Goal: Information Seeking & Learning: Learn about a topic

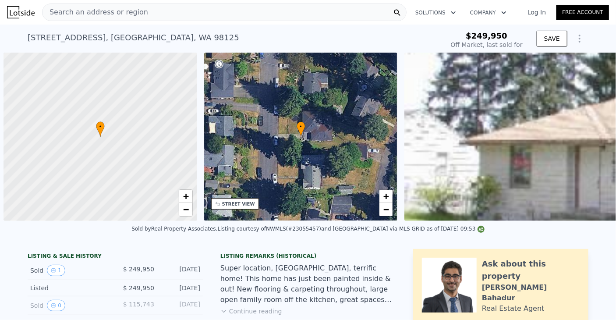
scroll to position [0, 4]
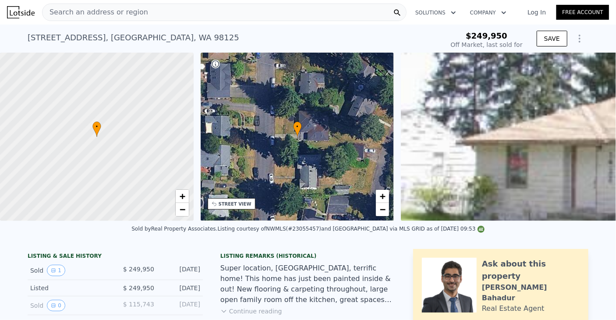
click at [174, 14] on div "Search an address or region" at bounding box center [224, 13] width 365 height 18
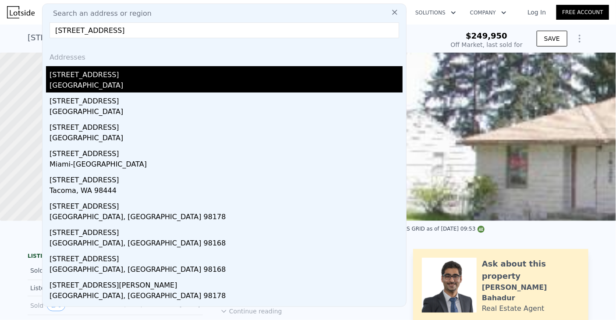
type input "[STREET_ADDRESS]"
click at [83, 86] on div "[GEOGRAPHIC_DATA]" at bounding box center [226, 86] width 353 height 12
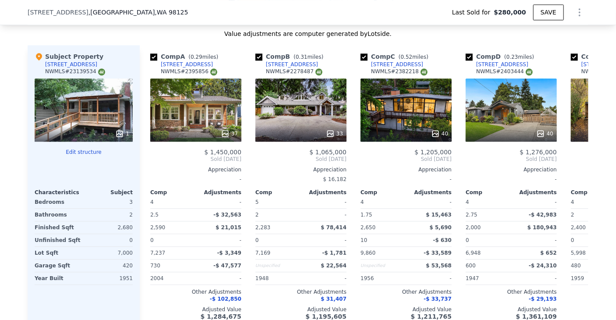
scroll to position [1004, 0]
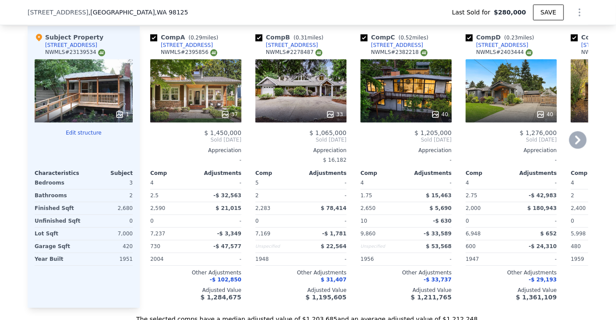
click at [582, 146] on icon at bounding box center [578, 140] width 18 height 18
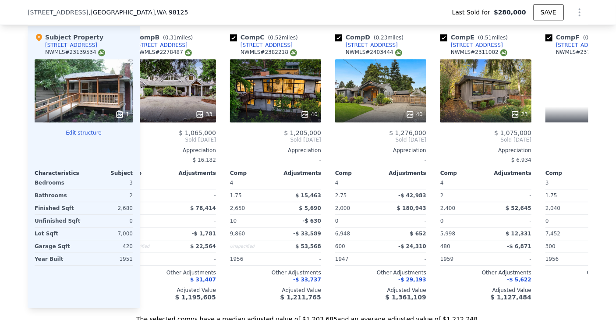
scroll to position [0, 210]
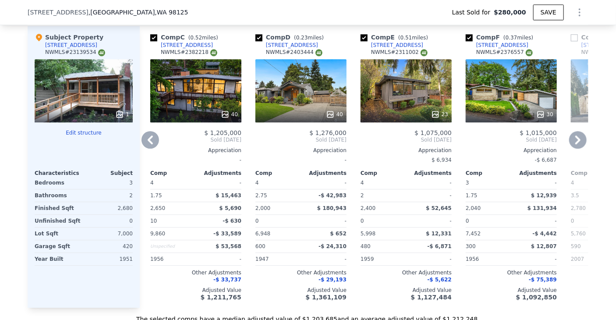
click at [576, 146] on icon at bounding box center [578, 140] width 18 height 18
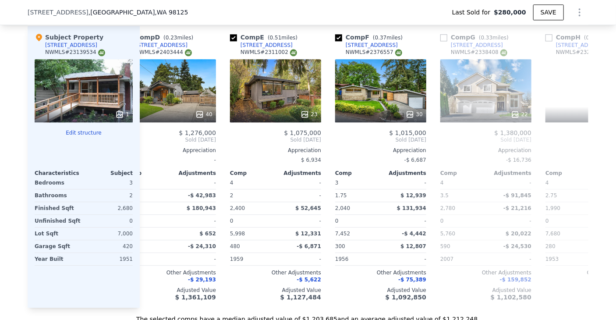
scroll to position [0, 421]
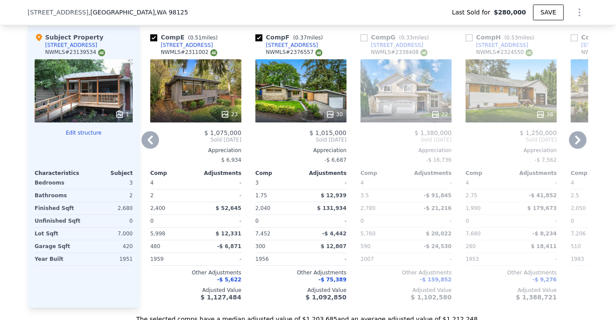
click at [576, 146] on icon at bounding box center [578, 140] width 18 height 18
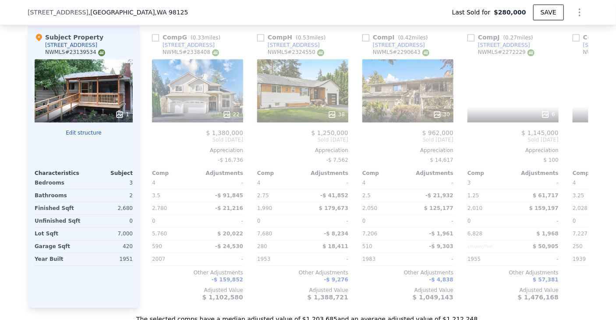
scroll to position [0, 631]
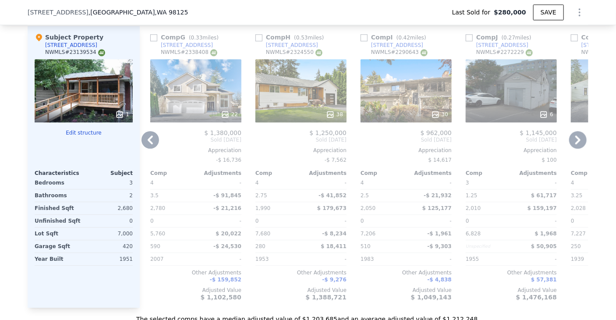
click at [576, 146] on icon at bounding box center [578, 140] width 18 height 18
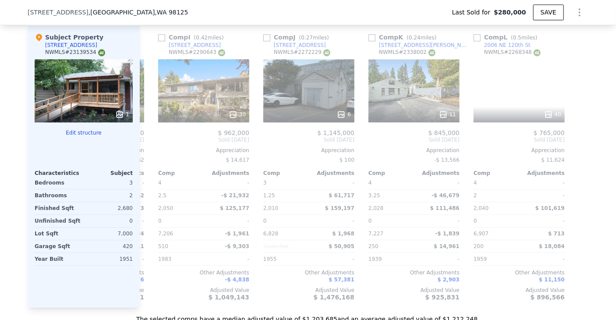
scroll to position [0, 834]
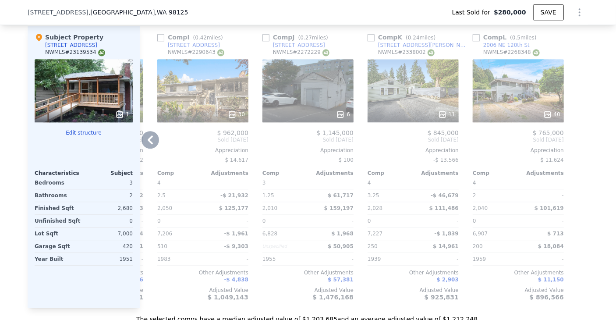
type input "$ 1,220,000"
type input "$ 822,140"
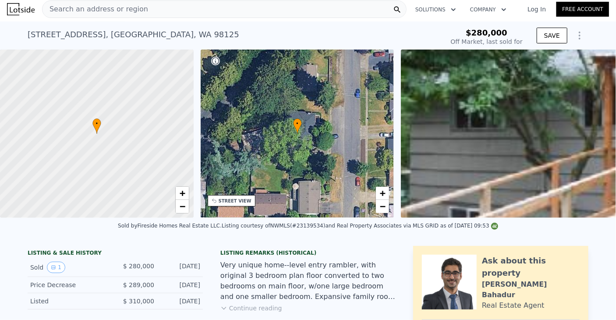
scroll to position [0, 0]
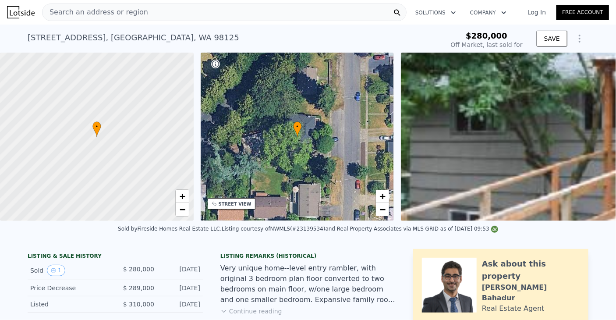
click at [212, 11] on div "Search an address or region" at bounding box center [224, 13] width 365 height 18
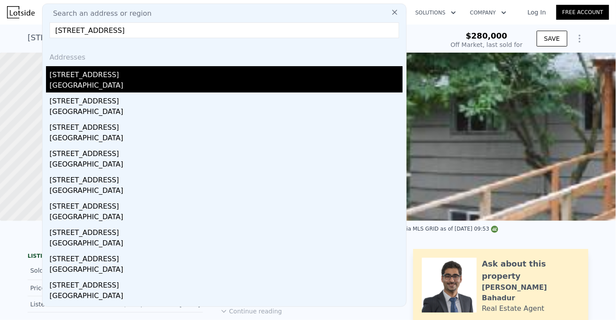
type input "[STREET_ADDRESS]"
click at [96, 78] on div "[STREET_ADDRESS]" at bounding box center [226, 73] width 353 height 14
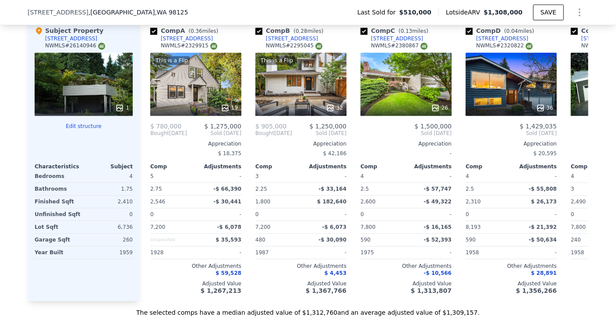
scroll to position [917, 0]
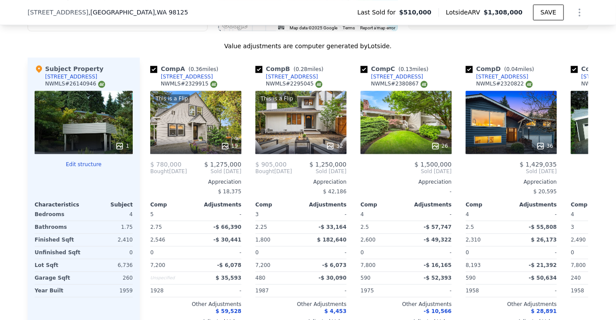
click at [145, 10] on div "[STREET_ADDRESS] Last Sold for $510,000 Lotside ARV $1,308,000 SAVE" at bounding box center [308, 12] width 561 height 25
click at [575, 173] on icon at bounding box center [577, 171] width 5 height 9
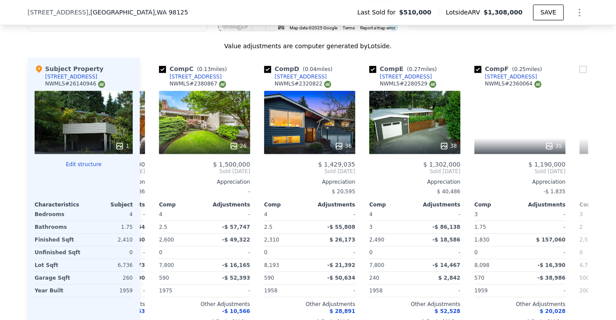
scroll to position [0, 210]
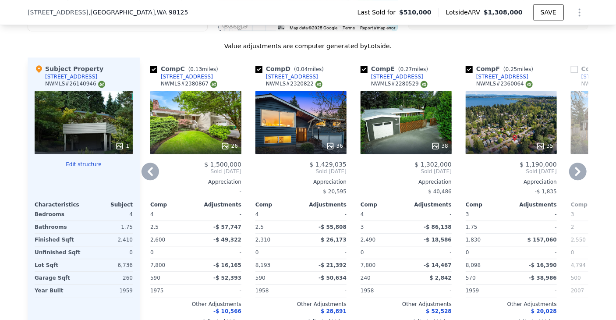
click at [575, 173] on icon at bounding box center [577, 171] width 5 height 9
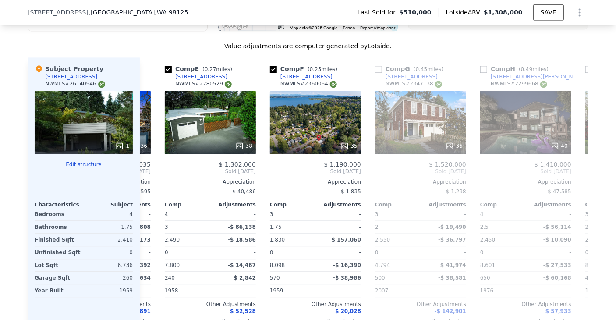
scroll to position [0, 421]
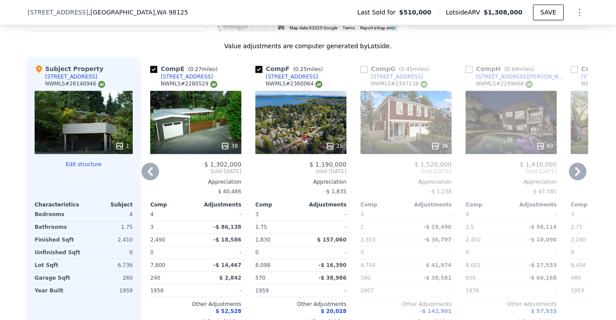
click at [575, 173] on icon at bounding box center [577, 171] width 5 height 9
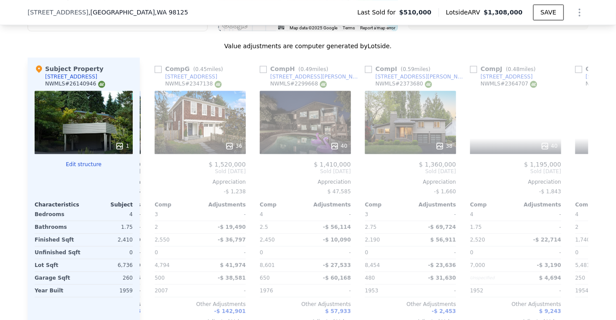
scroll to position [0, 631]
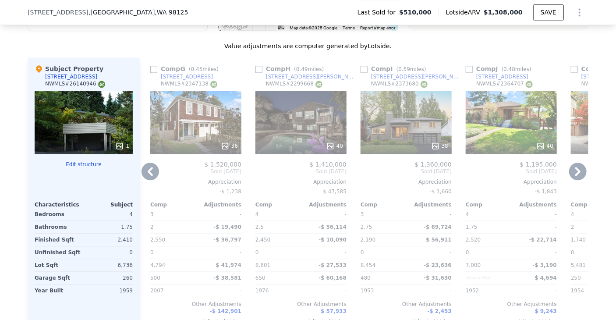
click at [575, 173] on icon at bounding box center [577, 171] width 5 height 9
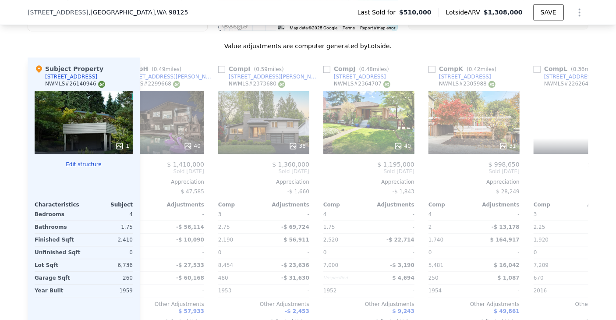
scroll to position [0, 834]
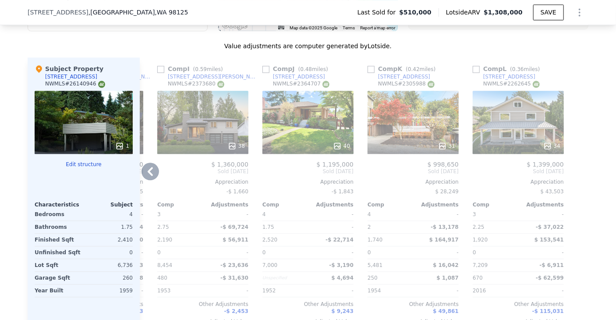
click at [575, 173] on div at bounding box center [582, 198] width 14 height 282
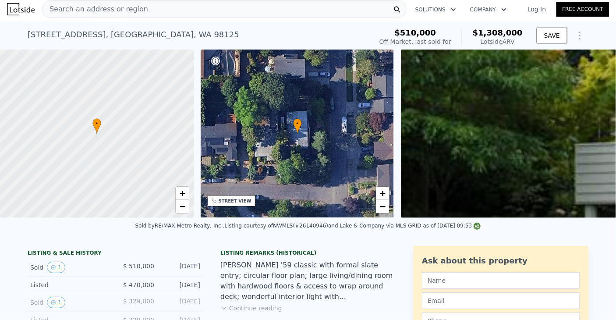
scroll to position [0, 0]
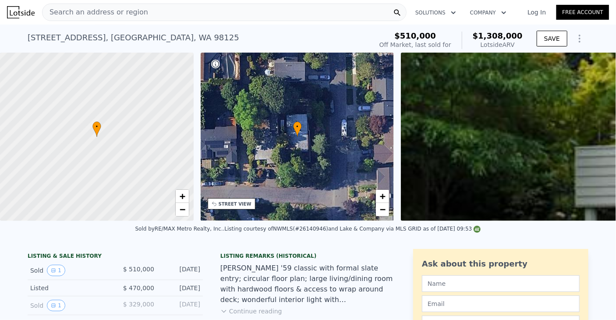
click at [181, 12] on div "Search an address or region" at bounding box center [224, 13] width 365 height 18
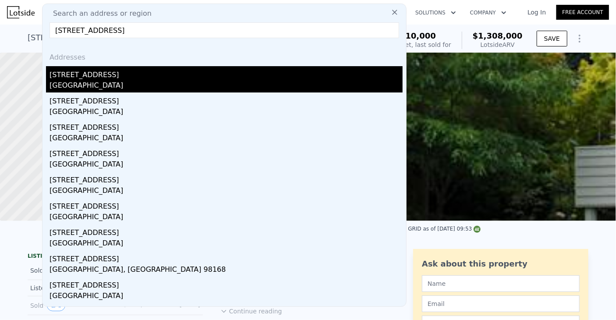
type input "[STREET_ADDRESS]"
click at [78, 83] on div "[GEOGRAPHIC_DATA]" at bounding box center [226, 86] width 353 height 12
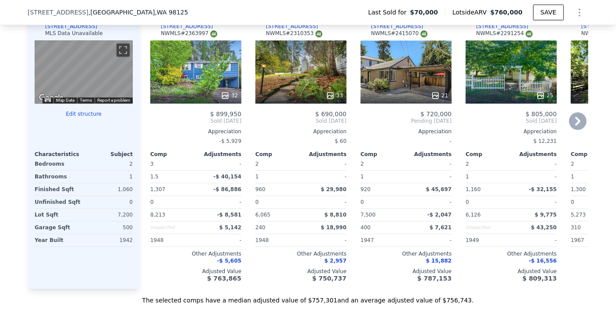
scroll to position [917, 0]
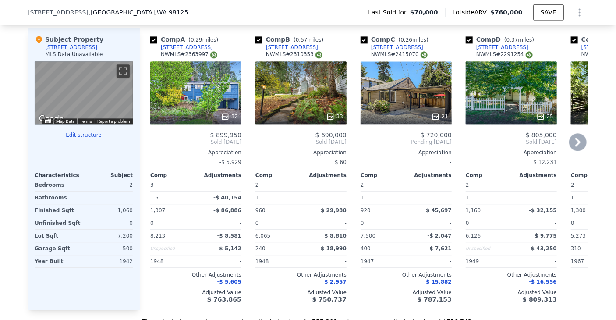
click at [576, 144] on icon at bounding box center [577, 142] width 5 height 9
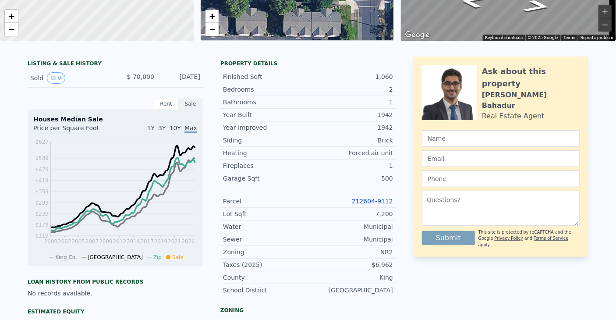
scroll to position [0, 0]
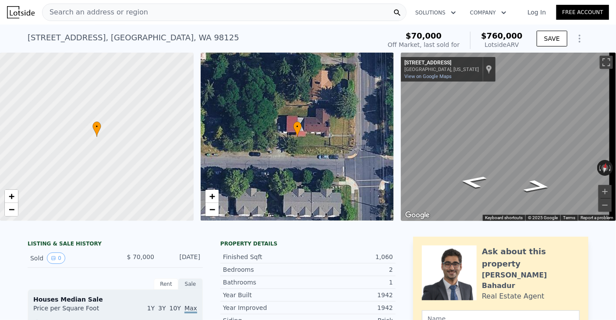
click at [345, 15] on div "Search an address or region" at bounding box center [224, 13] width 365 height 18
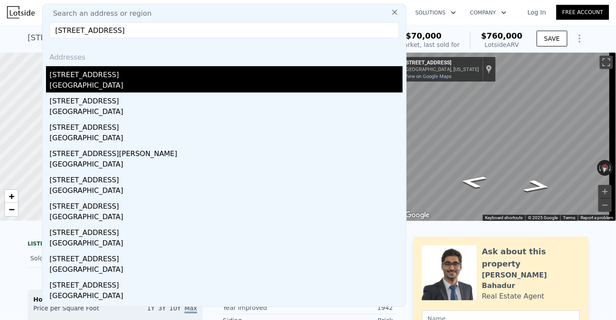
type input "[STREET_ADDRESS]"
click at [229, 78] on div "[STREET_ADDRESS]" at bounding box center [226, 73] width 353 height 14
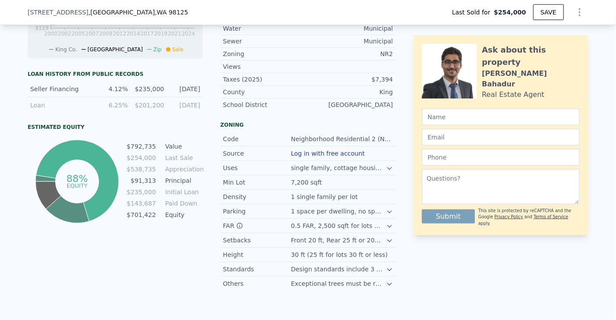
scroll to position [610, 0]
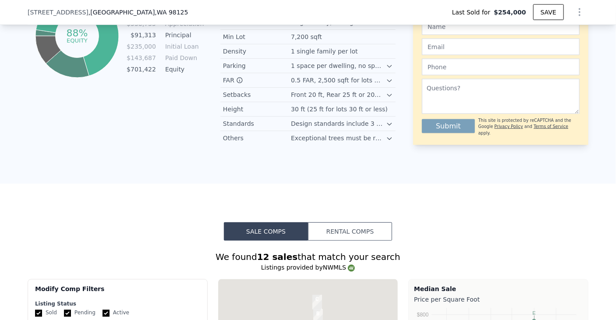
type input "$ 928,000"
type input "$ 583,523"
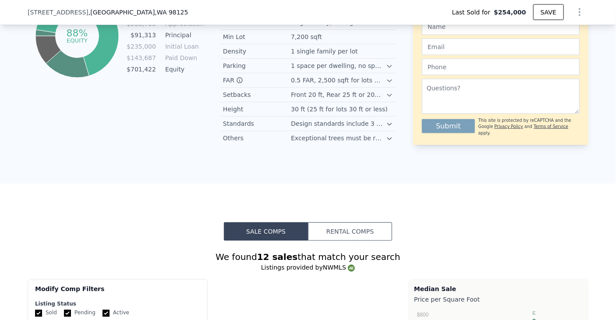
scroll to position [1048, 0]
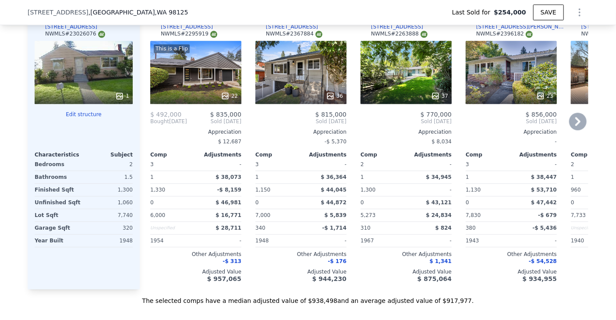
click at [576, 128] on icon at bounding box center [578, 122] width 18 height 18
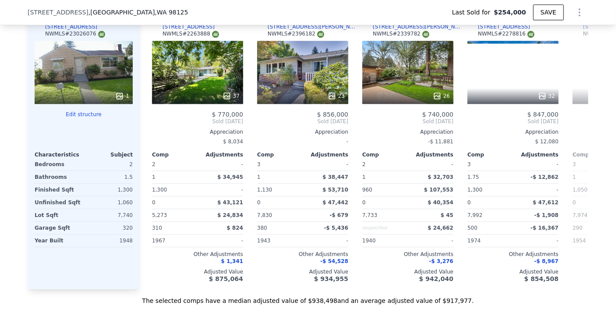
scroll to position [0, 210]
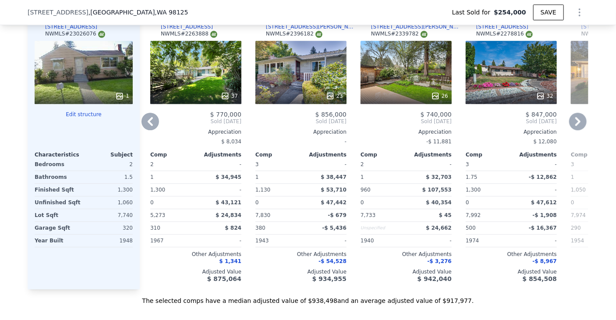
click at [575, 124] on icon at bounding box center [577, 121] width 5 height 9
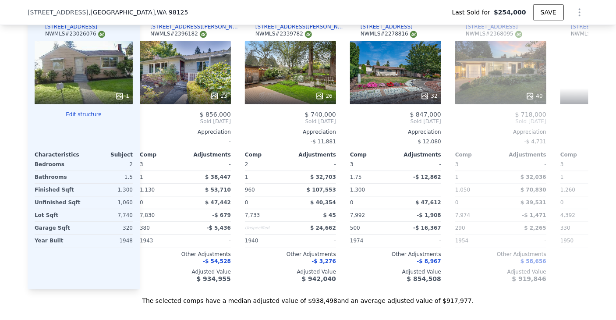
scroll to position [0, 421]
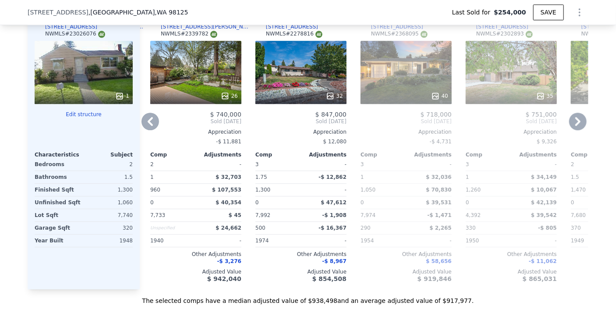
click at [575, 124] on icon at bounding box center [577, 121] width 5 height 9
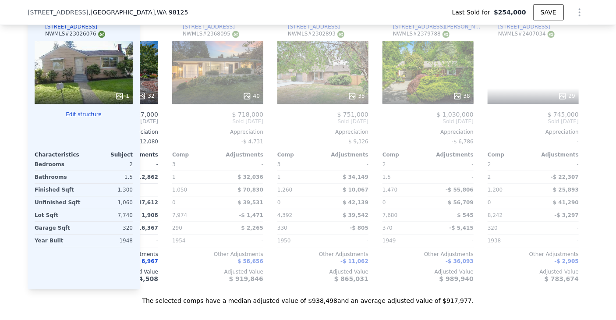
scroll to position [0, 631]
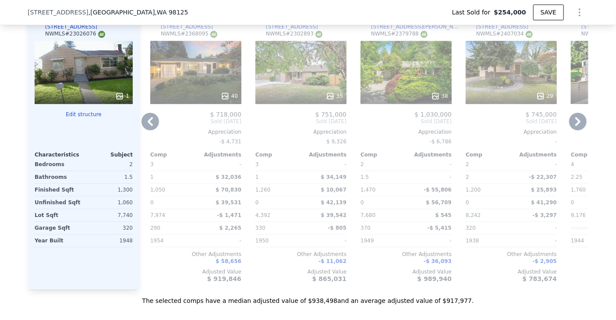
click at [575, 124] on icon at bounding box center [577, 121] width 5 height 9
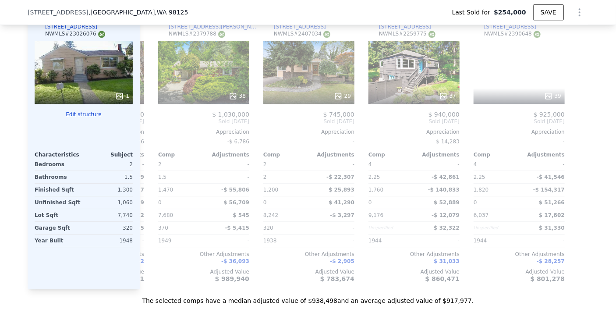
scroll to position [0, 834]
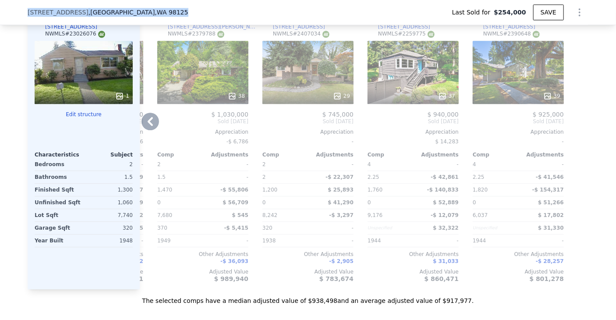
drag, startPoint x: 202, startPoint y: 7, endPoint x: 0, endPoint y: 10, distance: 202.0
click at [0, 10] on div "[STREET_ADDRESS] Last Sold for $254,000 SAVE" at bounding box center [308, 12] width 616 height 25
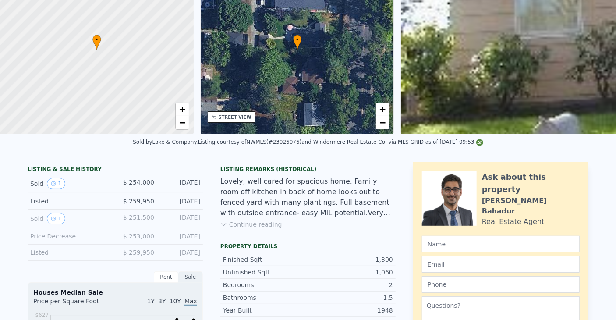
scroll to position [0, 0]
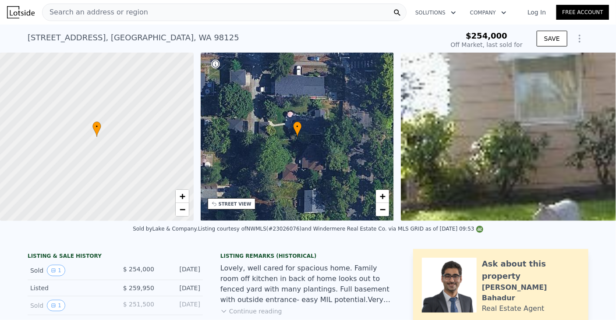
click at [216, 7] on div "Search an address or region" at bounding box center [224, 13] width 365 height 18
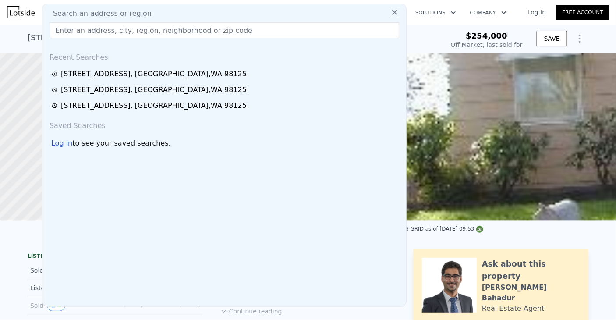
click at [216, 11] on div "Search an address or region" at bounding box center [224, 13] width 357 height 11
click at [216, 32] on input "text" at bounding box center [225, 30] width 350 height 16
paste input "[STREET_ADDRESS]"
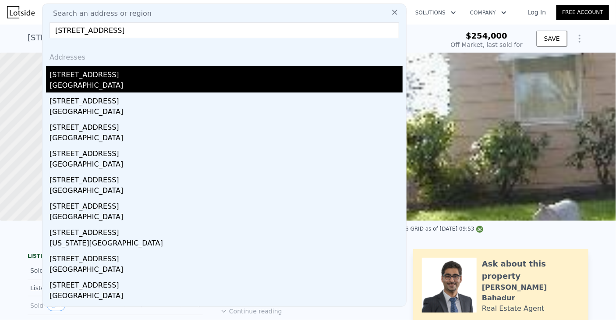
type input "[STREET_ADDRESS]"
click at [91, 81] on div "[GEOGRAPHIC_DATA]" at bounding box center [226, 86] width 353 height 12
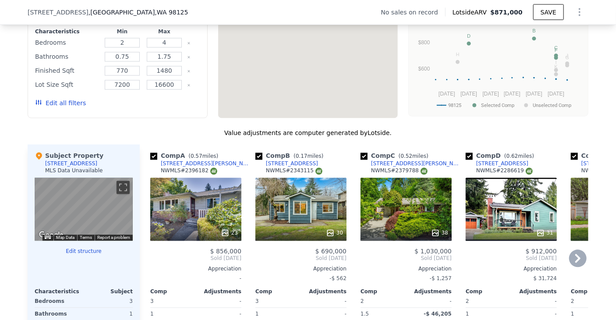
scroll to position [829, 0]
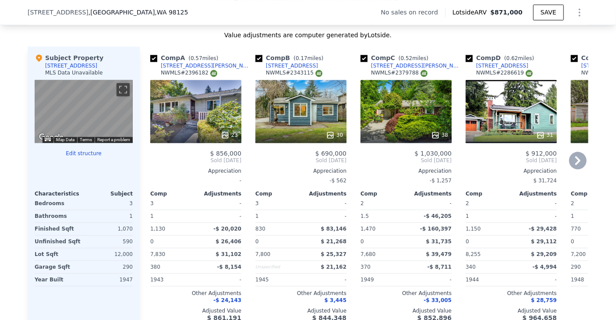
drag, startPoint x: 216, startPoint y: 72, endPoint x: 206, endPoint y: 74, distance: 11.1
click at [206, 74] on div "Comp A ( 0.57 miles) [STREET_ADDRESS][PERSON_NAME] # 2396182" at bounding box center [195, 66] width 91 height 26
copy div "[STREET_ADDRESS][PERSON_NAME]"
drag, startPoint x: 324, startPoint y: 72, endPoint x: 305, endPoint y: 72, distance: 19.3
click at [305, 72] on div "Comp B ( 0.17 miles) [STREET_ADDRESS] # 2343115" at bounding box center [300, 66] width 91 height 26
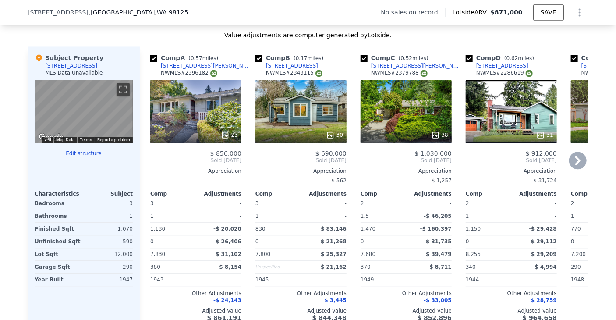
copy div "[STREET_ADDRESS]"
click at [575, 165] on icon at bounding box center [577, 160] width 5 height 9
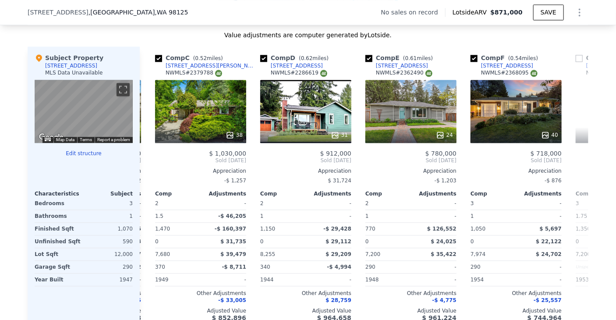
scroll to position [0, 210]
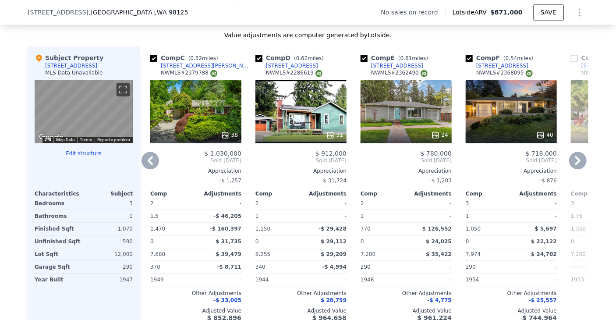
click at [575, 165] on icon at bounding box center [577, 160] width 5 height 9
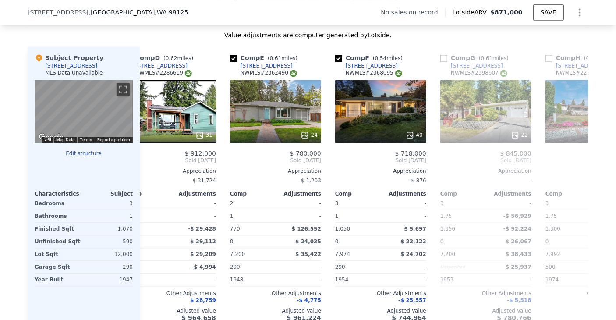
scroll to position [0, 421]
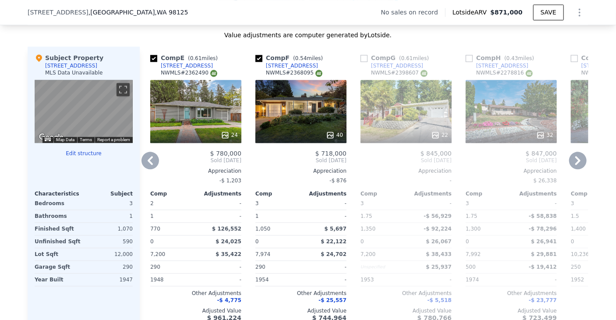
click at [149, 166] on icon at bounding box center [151, 161] width 18 height 18
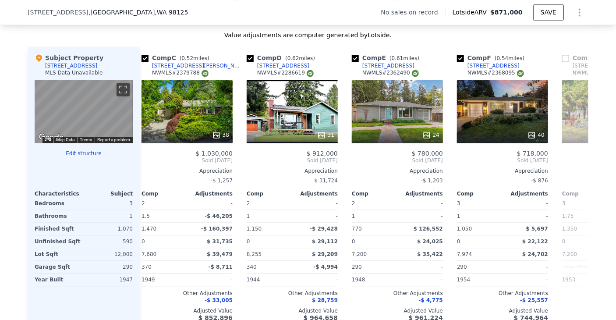
scroll to position [0, 210]
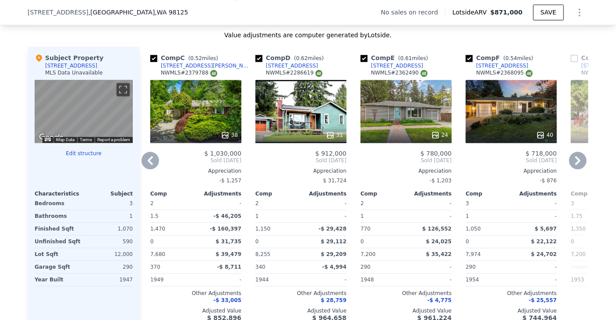
click at [148, 167] on icon at bounding box center [151, 161] width 18 height 18
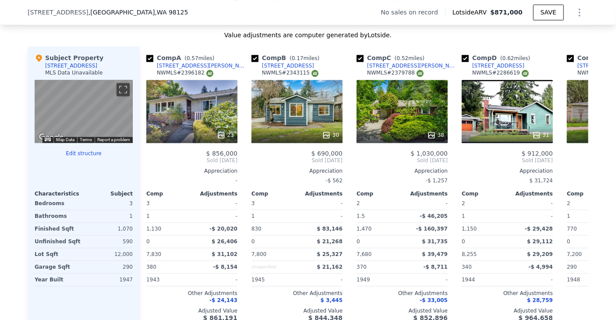
scroll to position [0, 0]
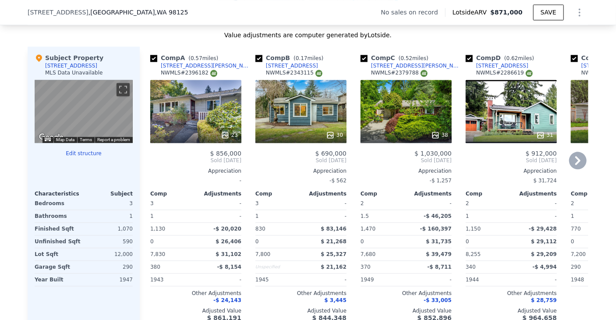
click at [575, 165] on icon at bounding box center [577, 160] width 5 height 9
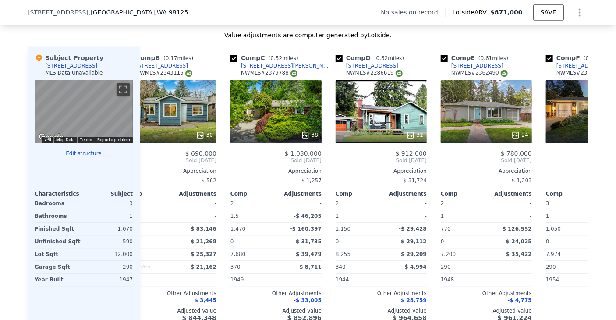
scroll to position [0, 210]
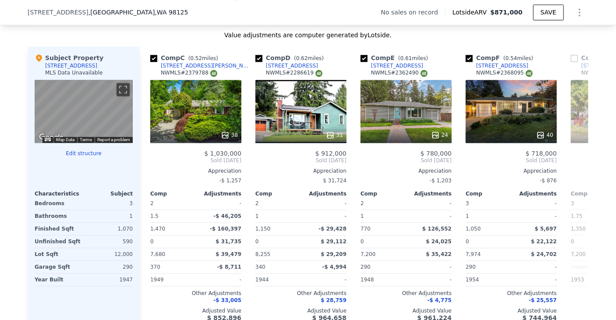
click at [575, 167] on div "Comp A ( 0.57 miles) [STREET_ADDRESS][PERSON_NAME] # 2396182 23 $ 856,000 Sold …" at bounding box center [364, 187] width 449 height 282
click at [575, 165] on icon at bounding box center [577, 160] width 5 height 9
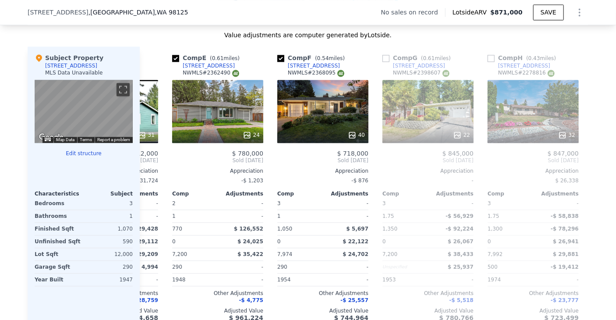
scroll to position [0, 421]
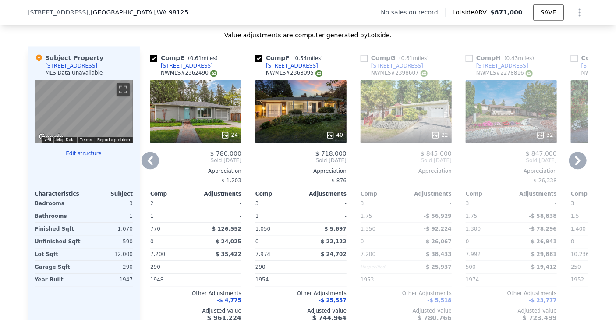
click at [575, 165] on icon at bounding box center [577, 160] width 5 height 9
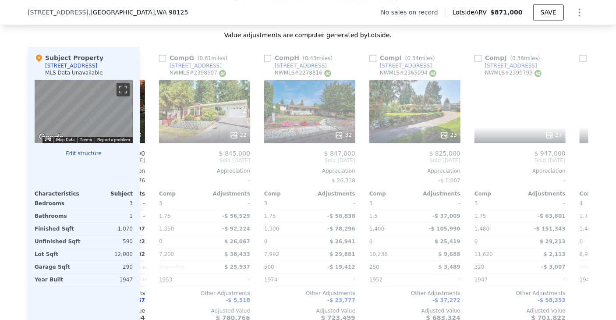
scroll to position [0, 631]
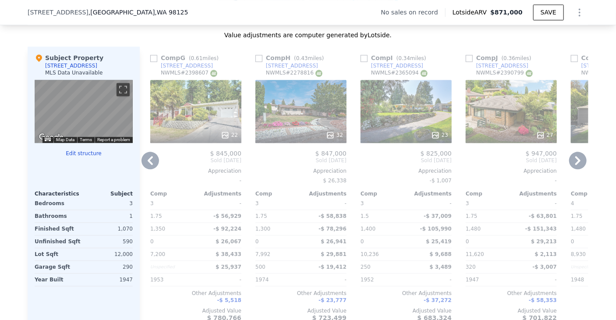
click at [575, 165] on icon at bounding box center [577, 160] width 5 height 9
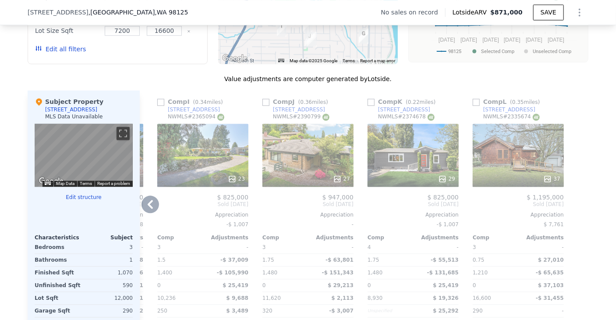
scroll to position [829, 0]
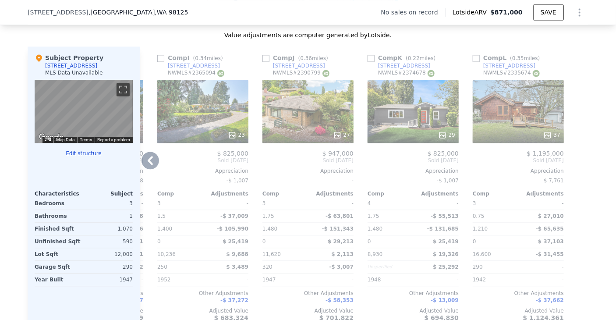
click at [147, 166] on icon at bounding box center [151, 161] width 18 height 18
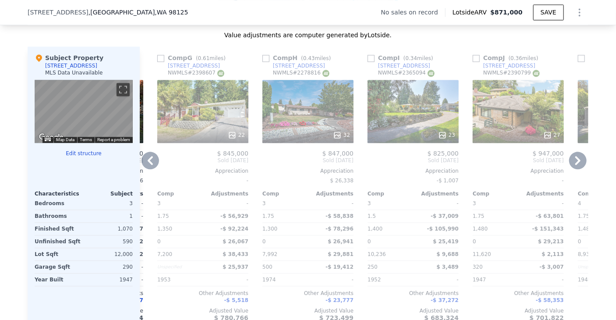
click at [147, 166] on icon at bounding box center [151, 161] width 18 height 18
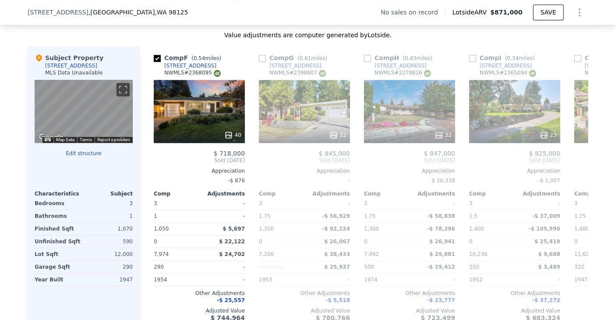
scroll to position [0, 414]
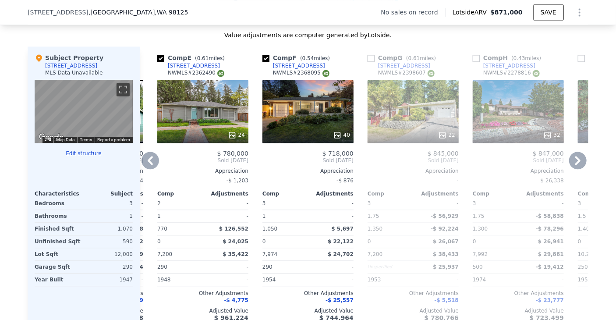
click at [147, 166] on icon at bounding box center [151, 161] width 18 height 18
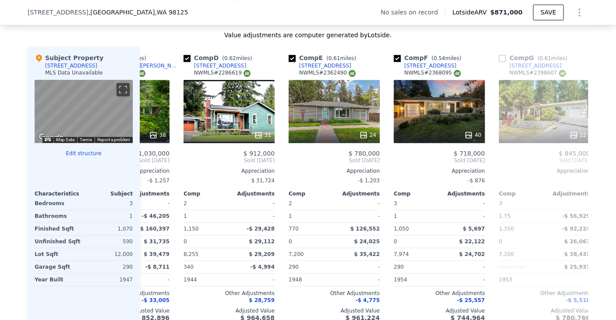
scroll to position [0, 203]
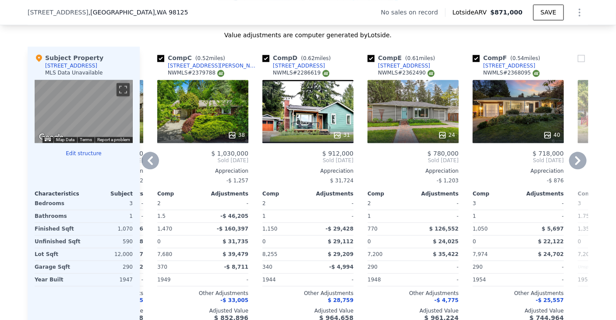
click at [147, 166] on icon at bounding box center [151, 161] width 18 height 18
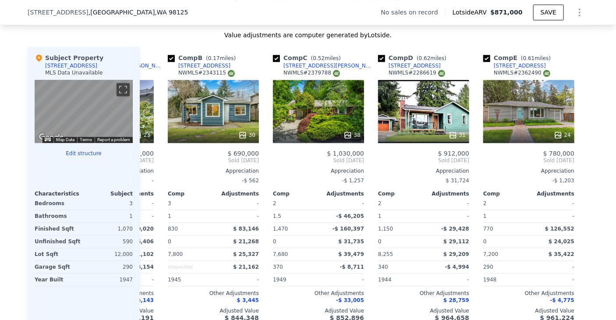
scroll to position [0, 0]
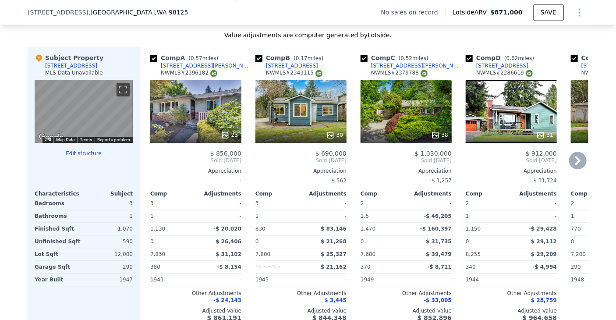
click at [150, 164] on span "Sold [DATE]" at bounding box center [195, 160] width 91 height 7
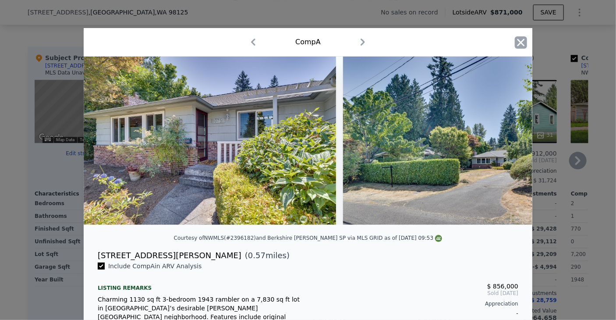
click at [520, 40] on icon "button" at bounding box center [521, 42] width 7 height 7
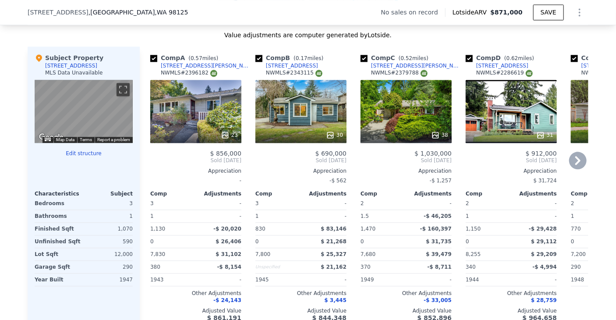
drag, startPoint x: 221, startPoint y: 74, endPoint x: 209, endPoint y: 72, distance: 12.3
click at [209, 72] on div "Comp A ( 0.57 miles) [STREET_ADDRESS][PERSON_NAME] # 2396182" at bounding box center [195, 66] width 91 height 26
copy div "[STREET_ADDRESS][PERSON_NAME]"
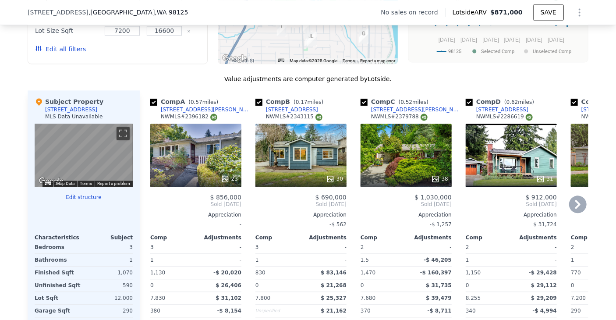
scroll to position [829, 0]
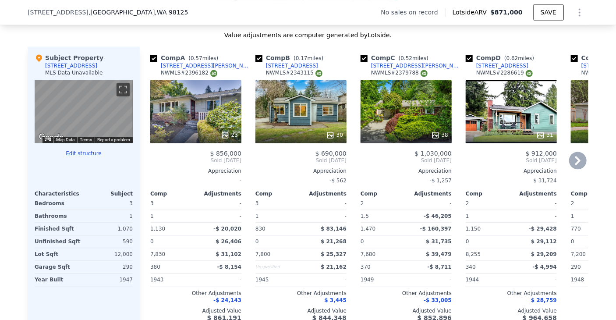
click at [575, 165] on icon at bounding box center [577, 160] width 5 height 9
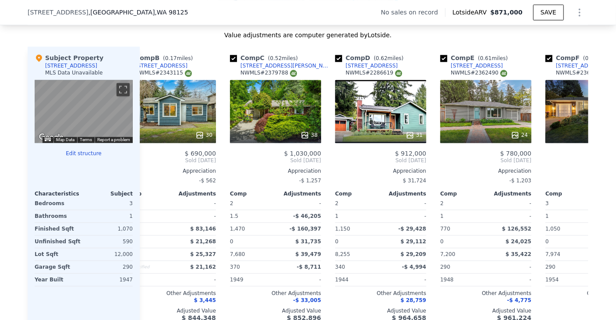
scroll to position [0, 210]
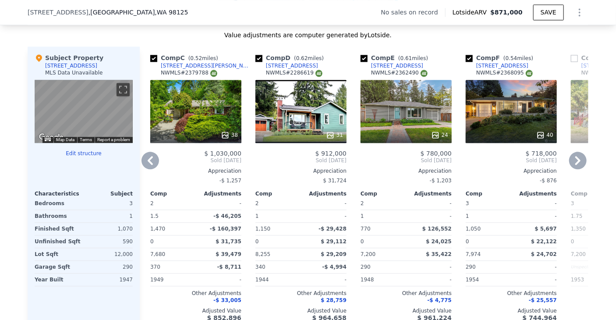
click at [575, 165] on icon at bounding box center [577, 160] width 5 height 9
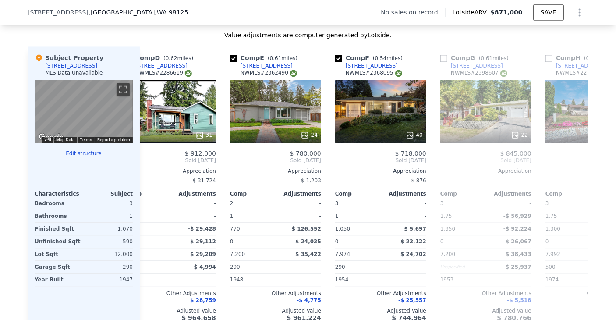
scroll to position [0, 421]
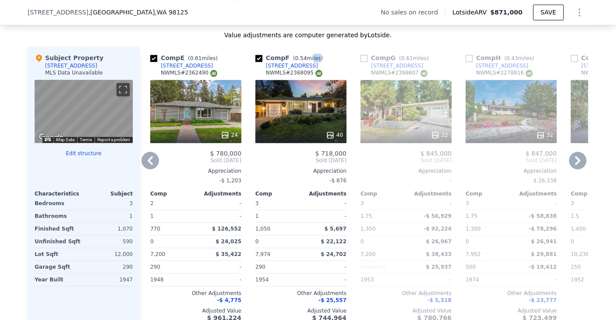
drag, startPoint x: 309, startPoint y: 71, endPoint x: 333, endPoint y: 70, distance: 24.1
click at [304, 71] on div "Comp F ( 0.54 miles) [STREET_ADDRESS] # 2368095" at bounding box center [300, 66] width 91 height 26
click at [333, 69] on div "Comp F ( 0.54 miles) [STREET_ADDRESS] # 2368095" at bounding box center [300, 66] width 91 height 26
drag, startPoint x: 331, startPoint y: 72, endPoint x: 302, endPoint y: 73, distance: 29.4
click at [302, 73] on div "Comp F ( 0.54 miles) [STREET_ADDRESS] # 2368095" at bounding box center [300, 66] width 91 height 26
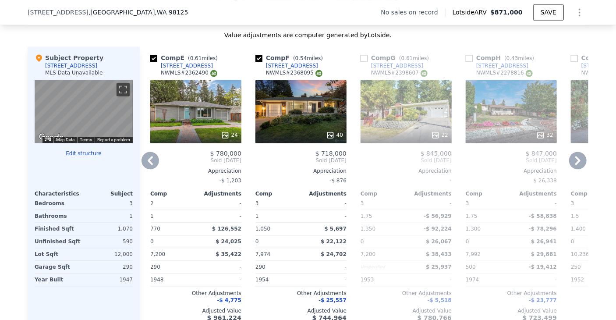
copy div "[STREET_ADDRESS]"
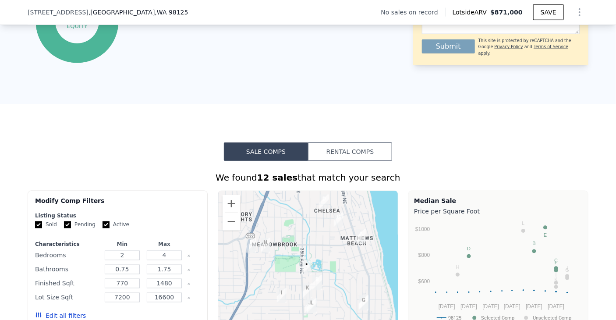
scroll to position [479, 0]
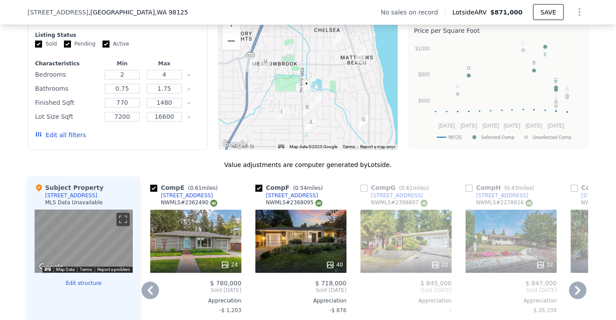
scroll to position [698, 0]
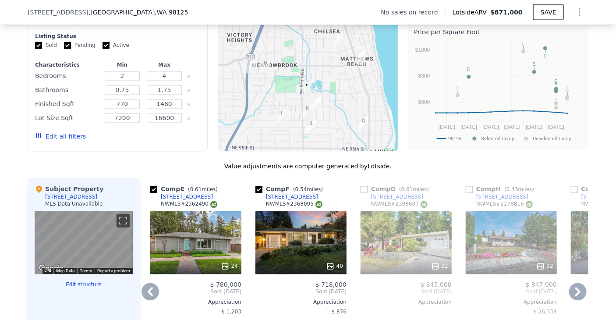
click at [578, 297] on icon at bounding box center [578, 292] width 18 height 18
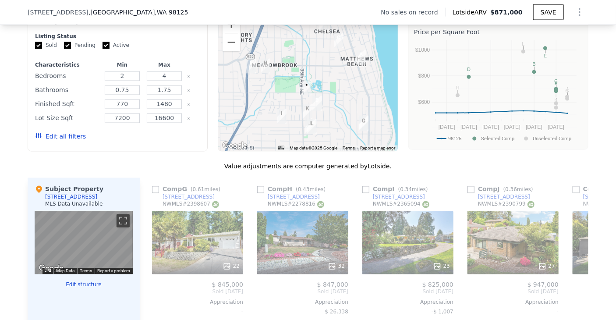
scroll to position [0, 631]
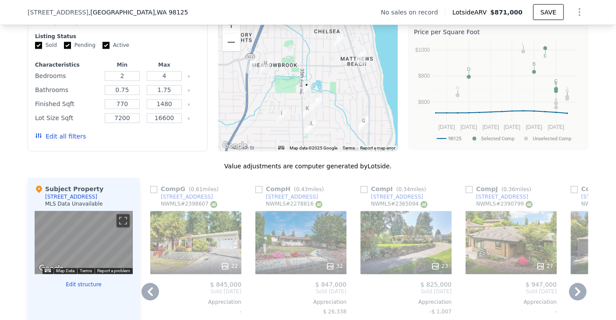
click at [577, 296] on icon at bounding box center [577, 291] width 5 height 9
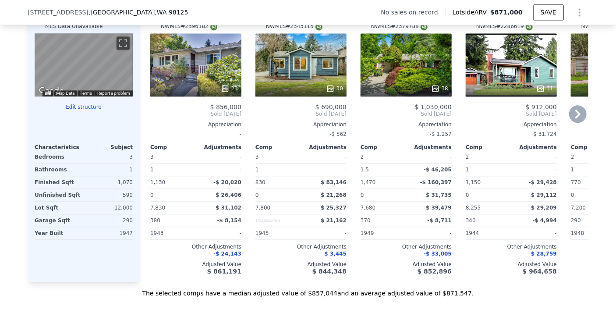
scroll to position [829, 0]
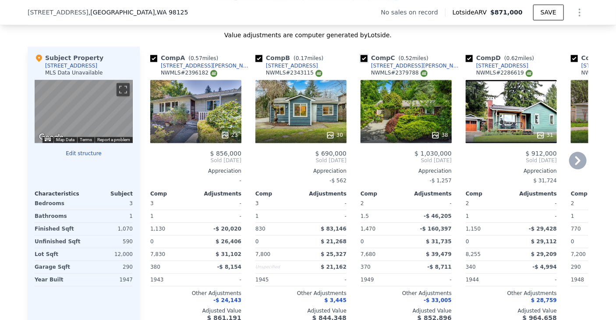
click at [362, 62] on input "checkbox" at bounding box center [364, 58] width 7 height 7
checkbox input "false"
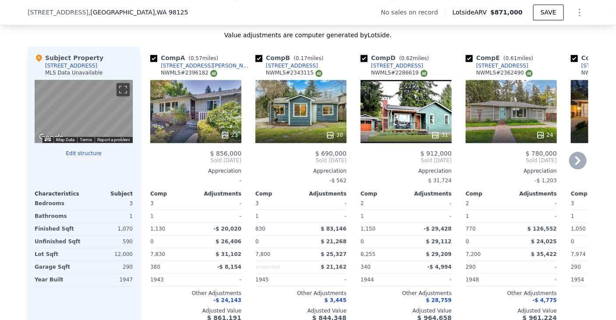
click at [362, 62] on input "checkbox" at bounding box center [364, 58] width 7 height 7
checkbox input "false"
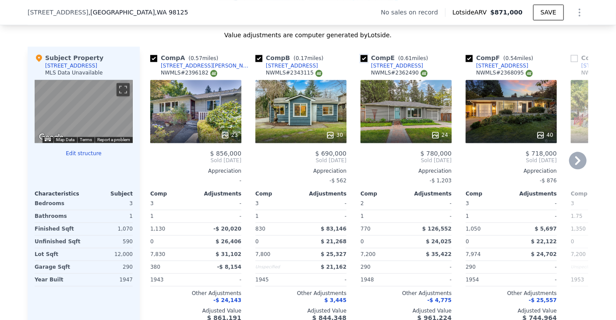
click at [362, 62] on input "checkbox" at bounding box center [364, 58] width 7 height 7
checkbox input "false"
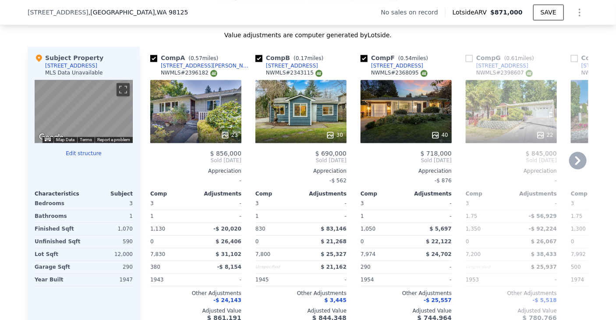
click at [581, 167] on icon at bounding box center [578, 161] width 18 height 18
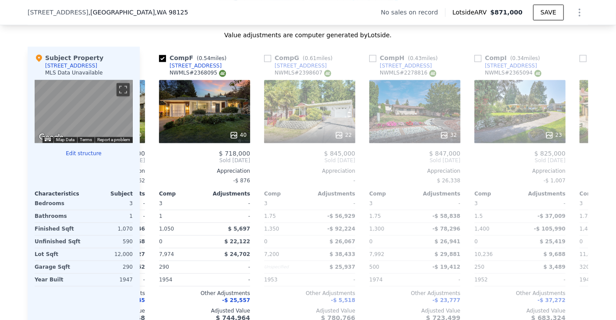
scroll to position [0, 210]
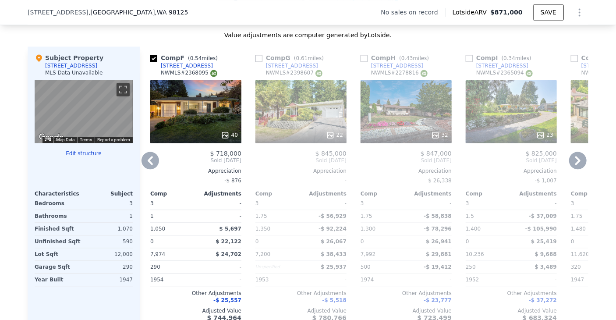
click at [577, 166] on icon at bounding box center [578, 161] width 18 height 18
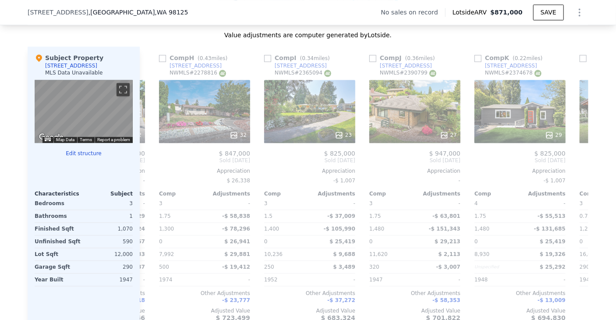
scroll to position [0, 421]
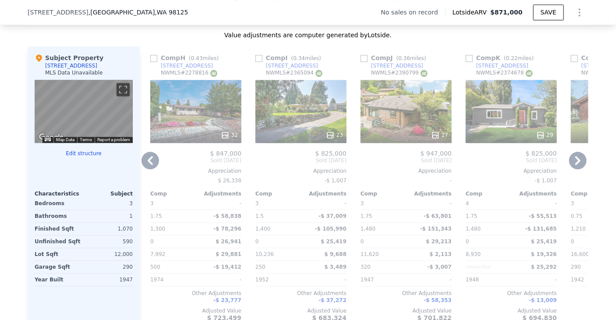
click at [577, 166] on icon at bounding box center [578, 161] width 18 height 18
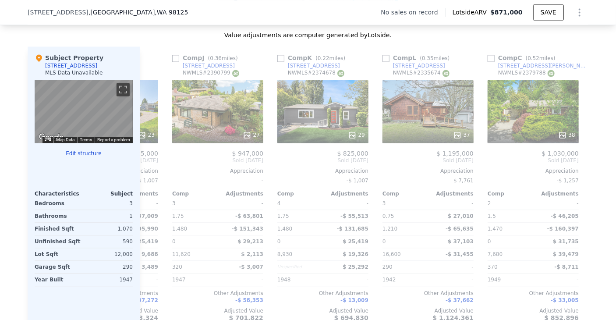
scroll to position [0, 631]
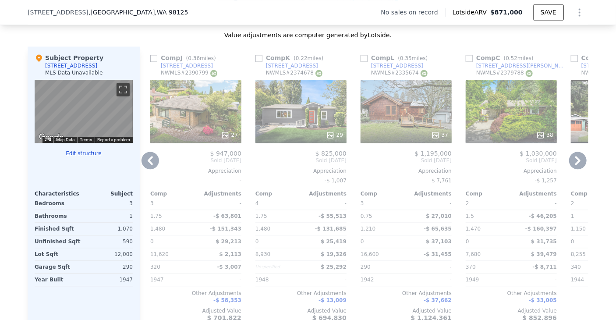
click at [577, 166] on icon at bounding box center [578, 161] width 18 height 18
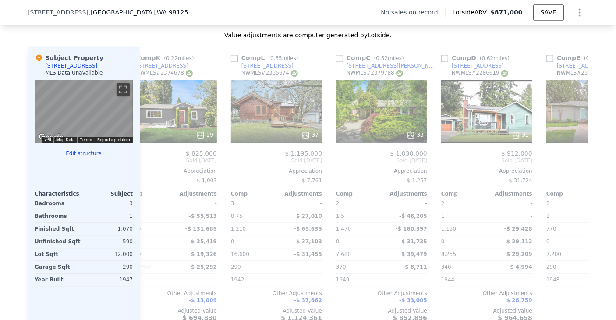
scroll to position [0, 834]
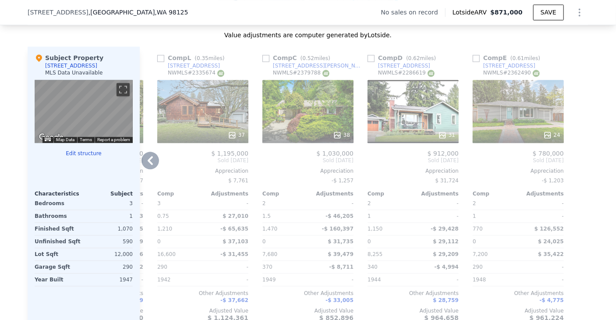
click at [148, 165] on icon at bounding box center [150, 160] width 5 height 9
click at [147, 167] on div "Comp A ( 0.57 miles) [STREET_ADDRESS][PERSON_NAME] # 2396182 23 $ 856,000 Sold …" at bounding box center [364, 187] width 449 height 282
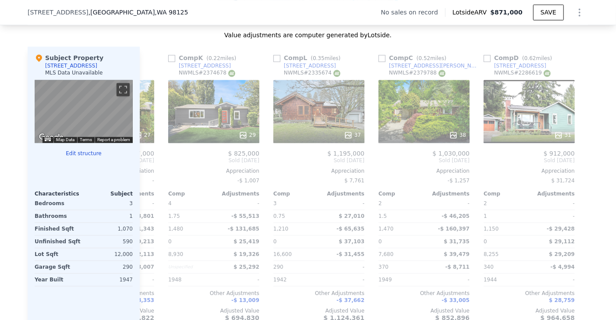
scroll to position [0, 624]
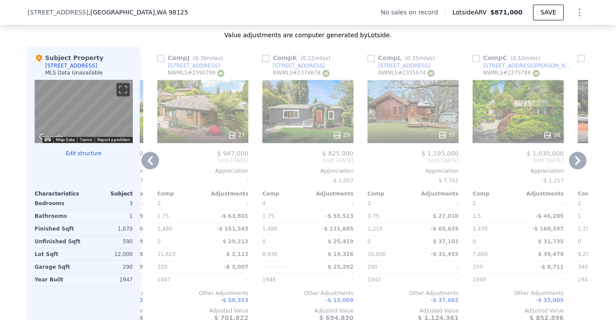
click at [148, 165] on icon at bounding box center [150, 160] width 5 height 9
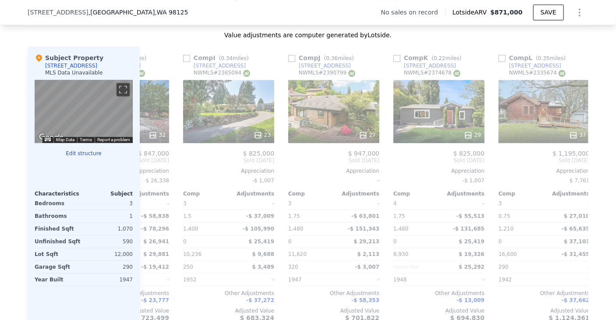
scroll to position [0, 414]
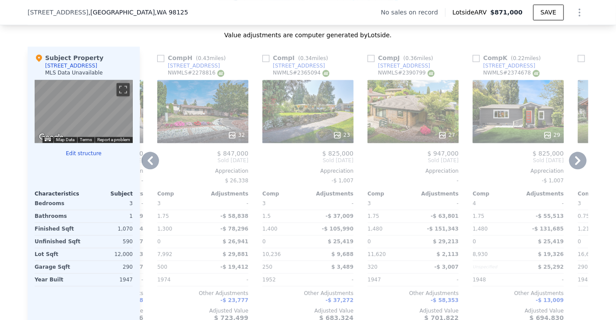
click at [148, 165] on icon at bounding box center [150, 160] width 5 height 9
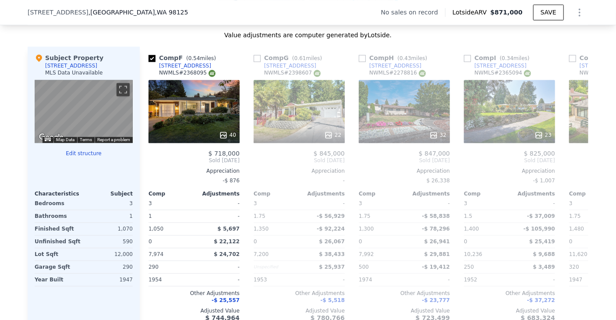
scroll to position [0, 203]
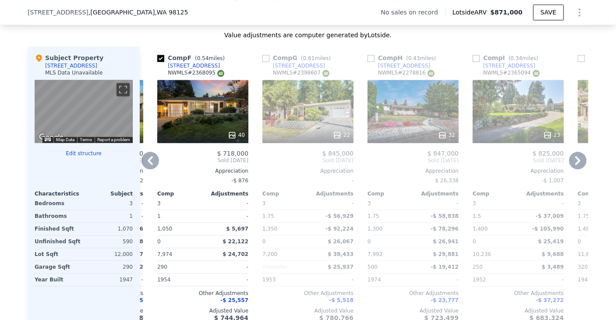
click at [147, 167] on icon at bounding box center [151, 161] width 18 height 18
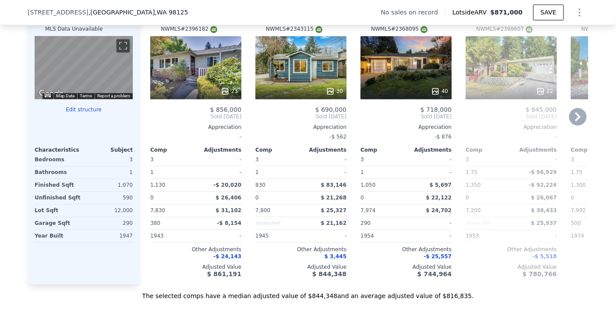
scroll to position [829, 0]
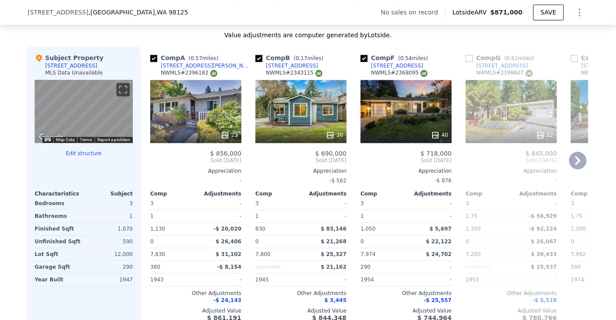
click at [575, 165] on icon at bounding box center [577, 160] width 5 height 9
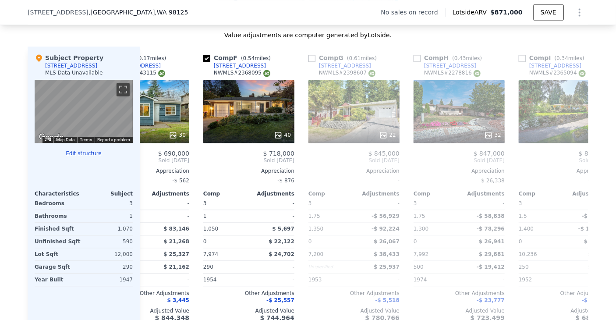
scroll to position [0, 210]
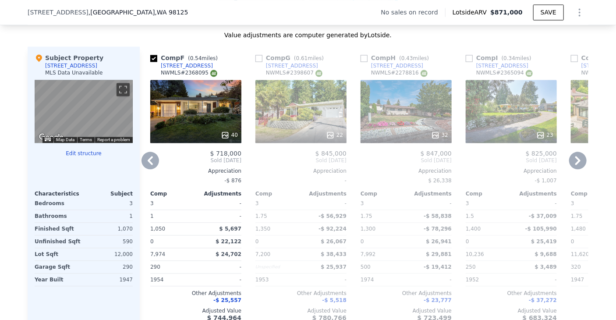
click at [575, 165] on icon at bounding box center [577, 160] width 5 height 9
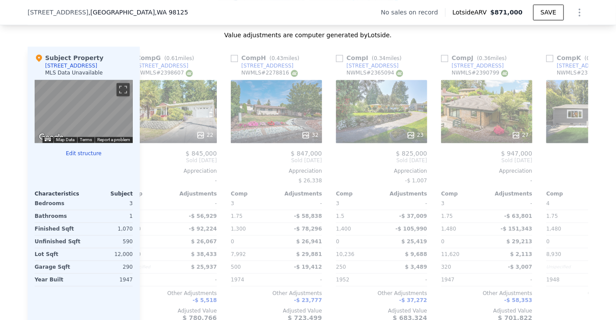
scroll to position [0, 421]
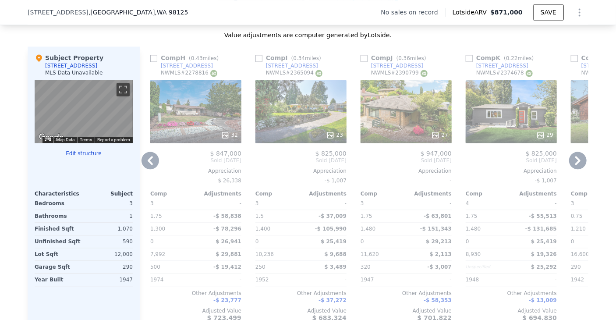
click at [575, 165] on icon at bounding box center [577, 160] width 5 height 9
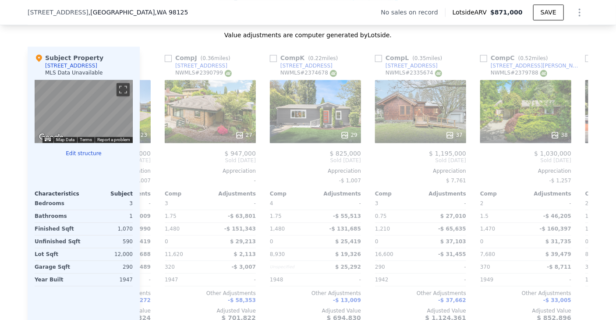
scroll to position [0, 631]
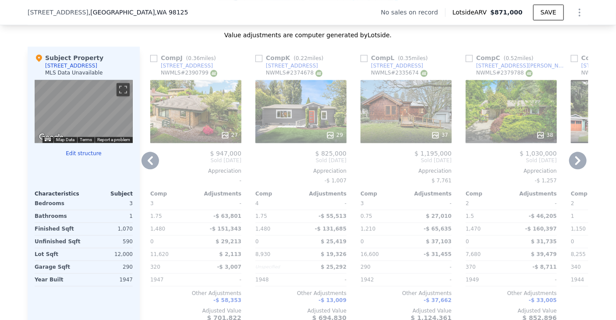
click at [575, 165] on icon at bounding box center [577, 160] width 5 height 9
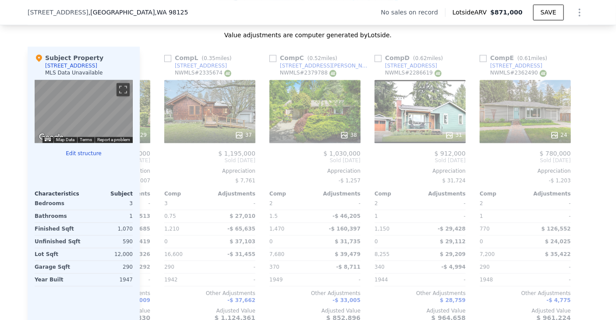
scroll to position [0, 834]
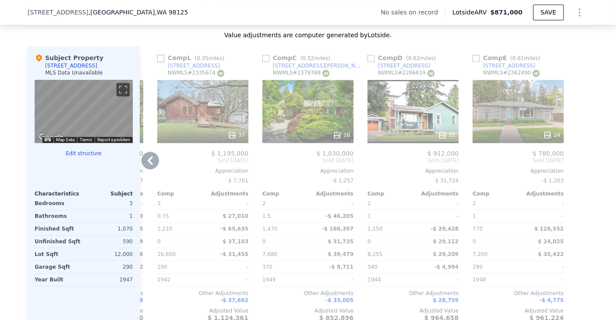
click at [157, 62] on input "checkbox" at bounding box center [160, 58] width 7 height 7
checkbox input "true"
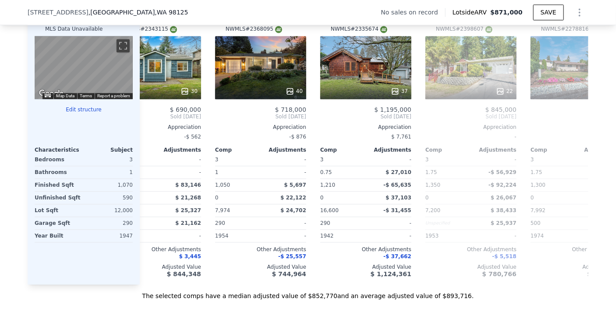
scroll to position [0, 137]
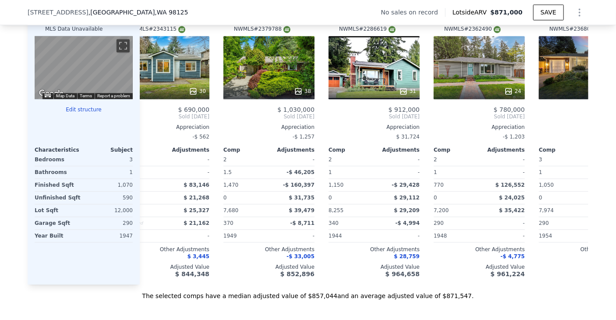
checkbox input "true"
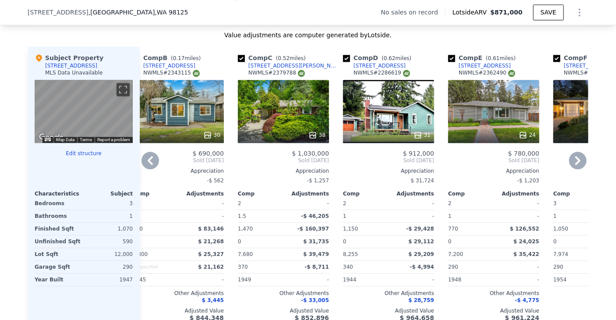
click at [567, 110] on div "40" at bounding box center [598, 111] width 91 height 63
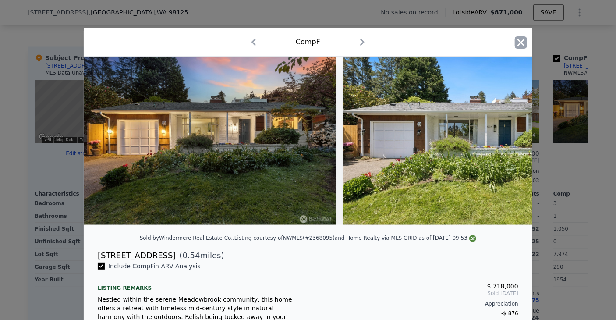
click at [515, 41] on icon "button" at bounding box center [521, 42] width 12 height 12
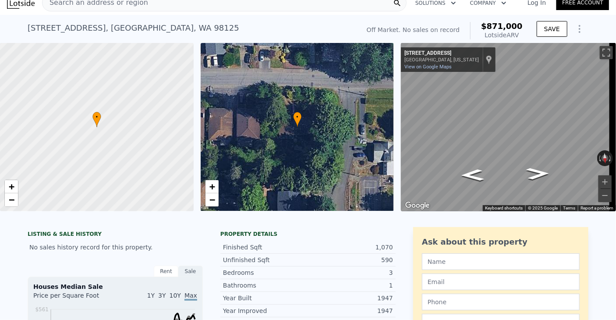
scroll to position [3, 0]
